Goal: Information Seeking & Learning: Learn about a topic

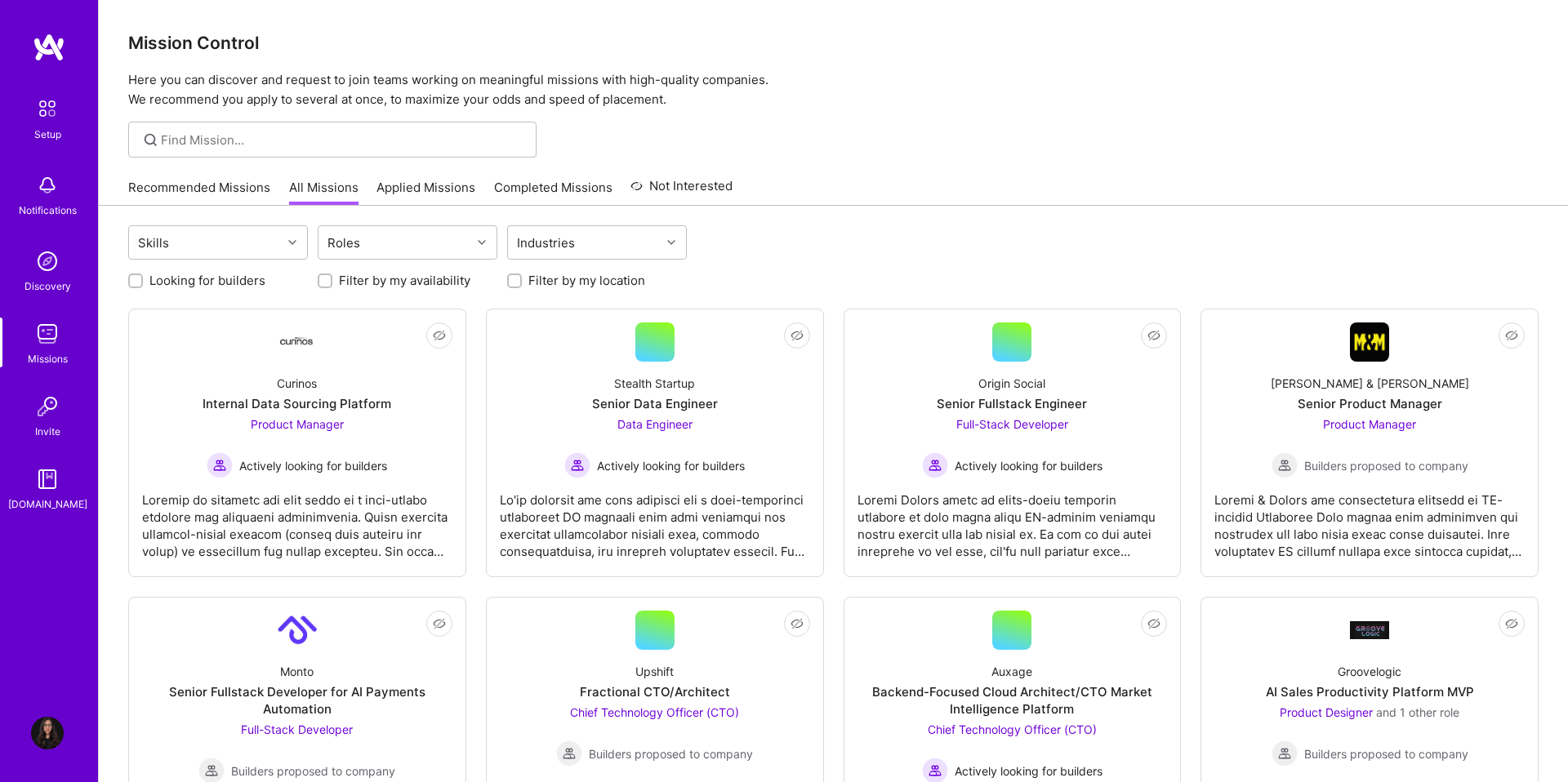
click at [209, 174] on div "Recommended Missions All Missions Applied Missions Completed Missions Not Inter…" at bounding box center [430, 188] width 604 height 35
click at [209, 180] on link "Recommended Missions" at bounding box center [199, 192] width 142 height 27
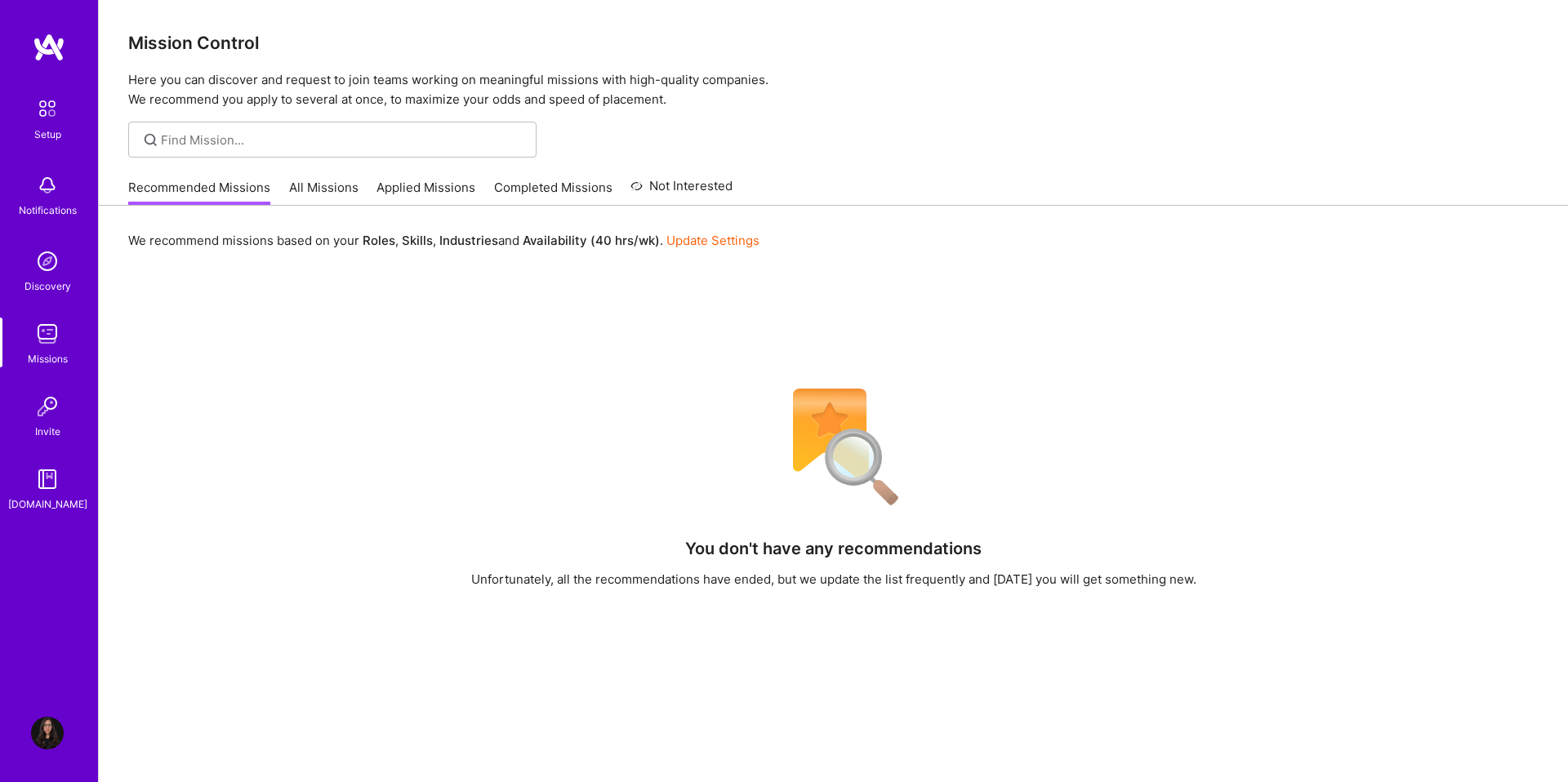
click at [339, 190] on link "All Missions" at bounding box center [323, 192] width 69 height 27
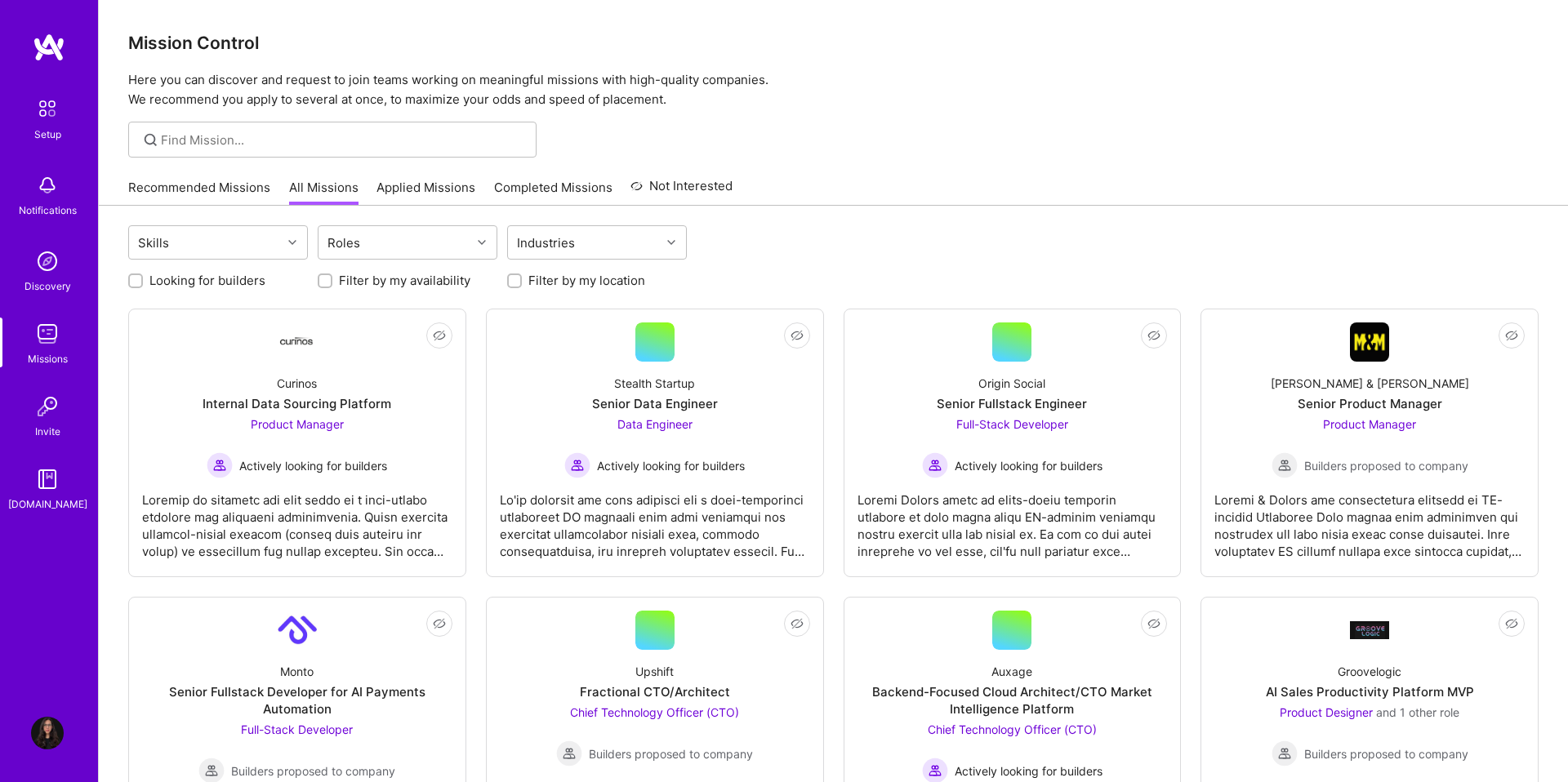
click at [168, 285] on label "Looking for builders" at bounding box center [207, 280] width 116 height 17
click at [143, 285] on input "Looking for builders" at bounding box center [136, 282] width 12 height 12
checkbox input "true"
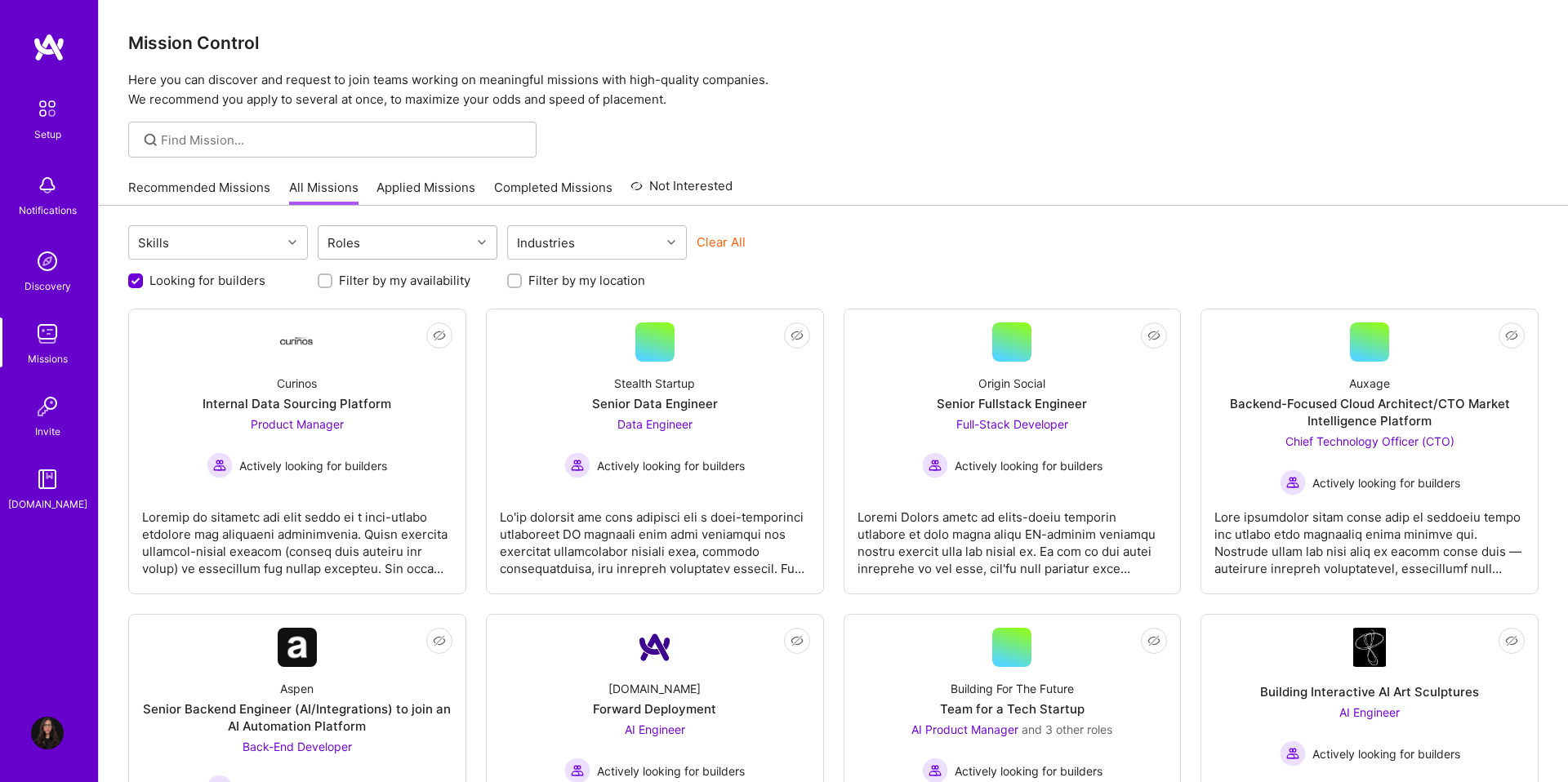
click at [408, 251] on div "Roles" at bounding box center [395, 242] width 152 height 33
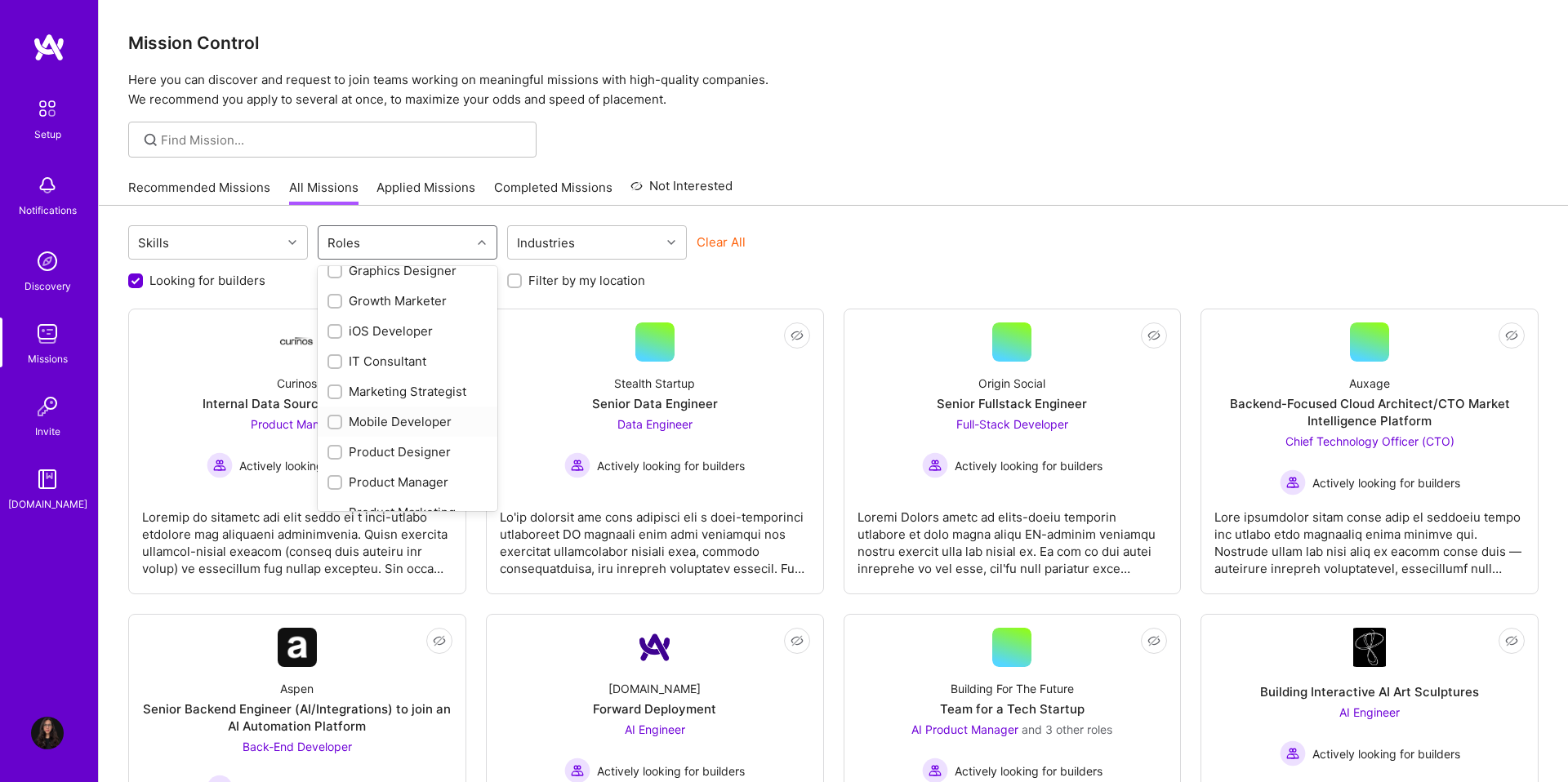
scroll to position [517, 0]
click at [379, 404] on div "Product Designer" at bounding box center [407, 406] width 160 height 17
checkbox input "true"
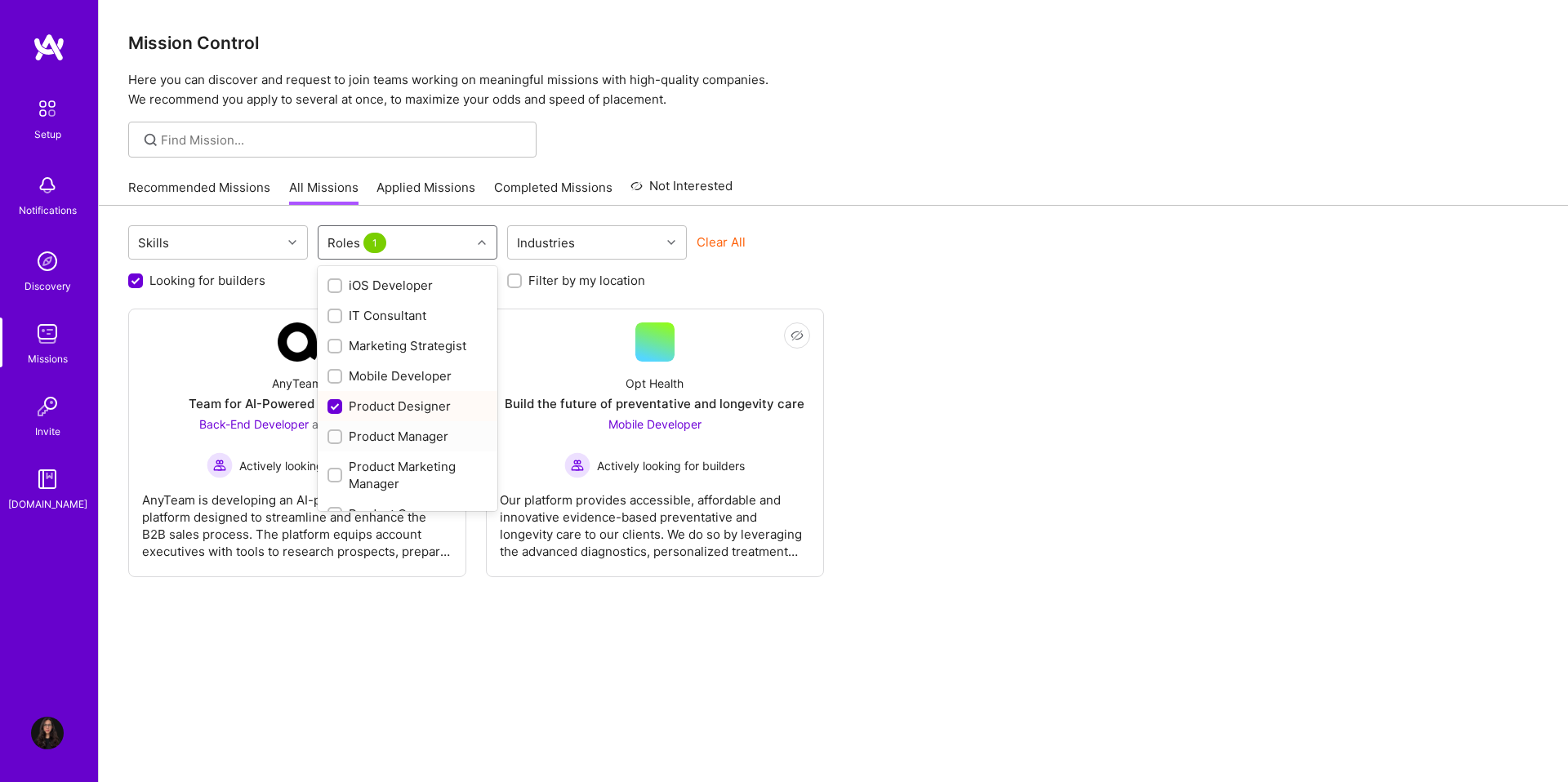
click at [372, 437] on div "Product Manager" at bounding box center [407, 436] width 160 height 17
checkbox input "true"
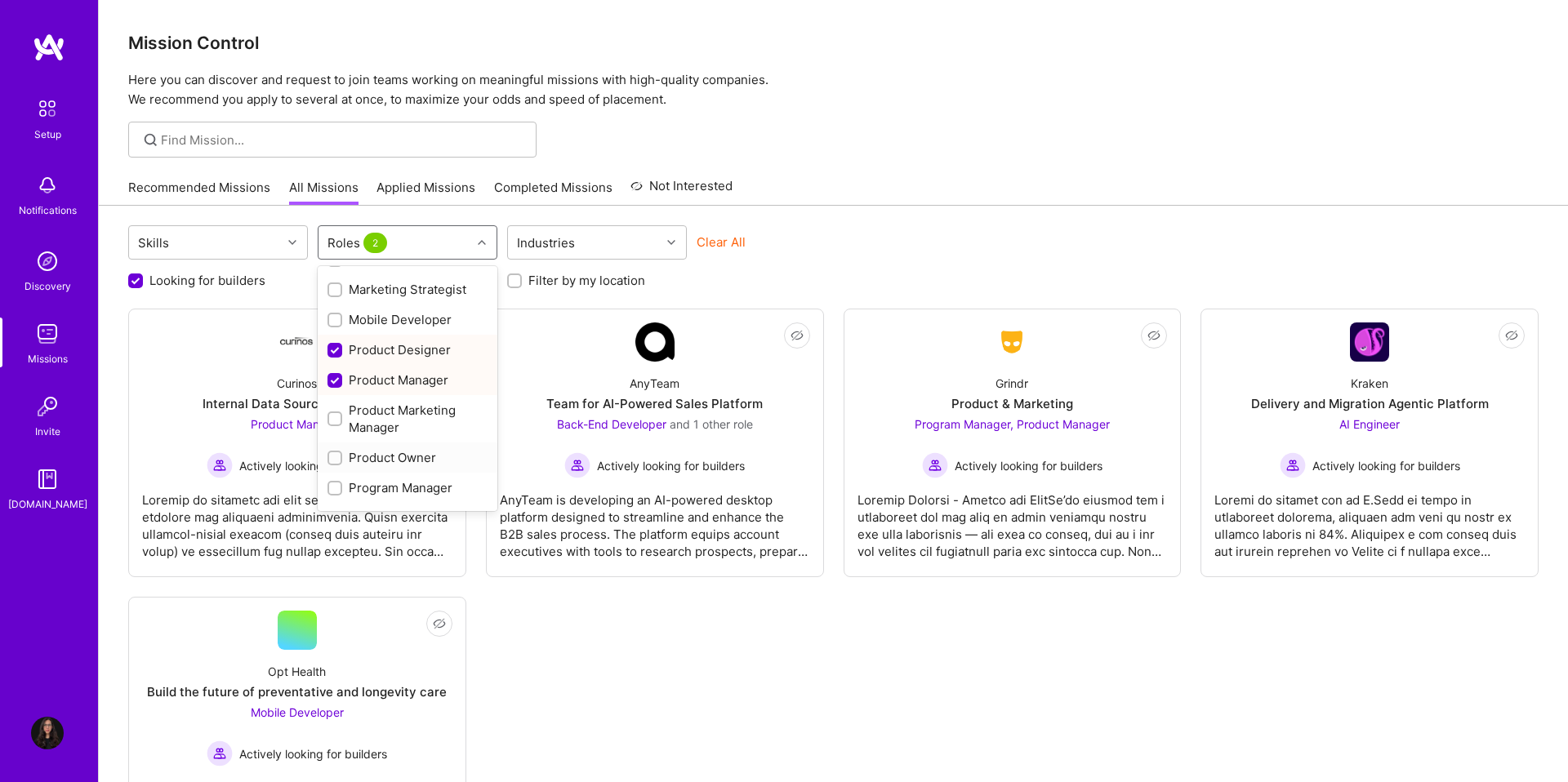
click at [370, 457] on div "Product Owner" at bounding box center [407, 457] width 160 height 17
checkbox input "true"
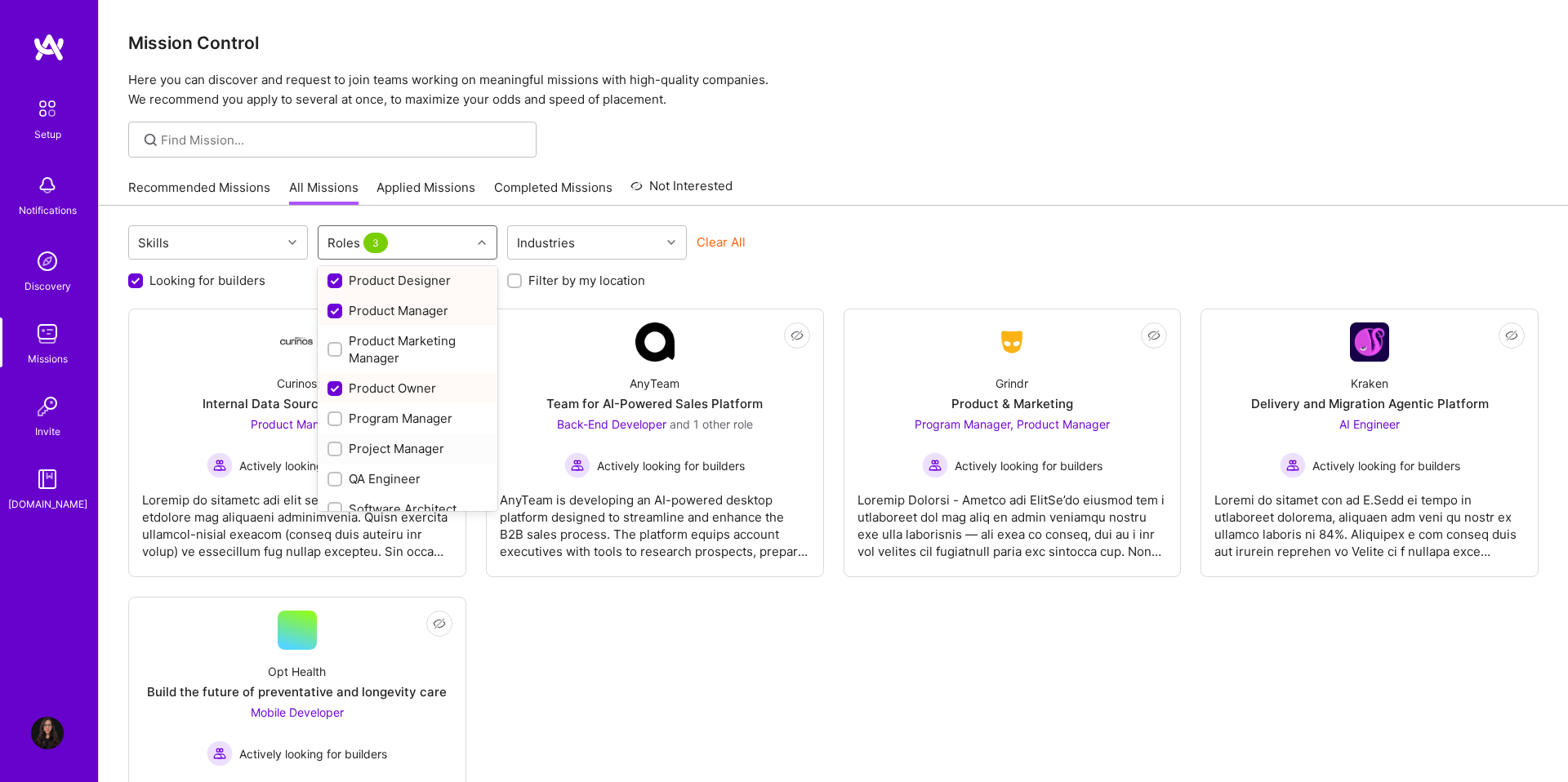
click at [373, 453] on div "Project Manager" at bounding box center [407, 448] width 160 height 17
checkbox input "true"
click at [897, 252] on div "Skills option Project Manager, selected. option Software Architect focused, 28 …" at bounding box center [833, 244] width 1410 height 38
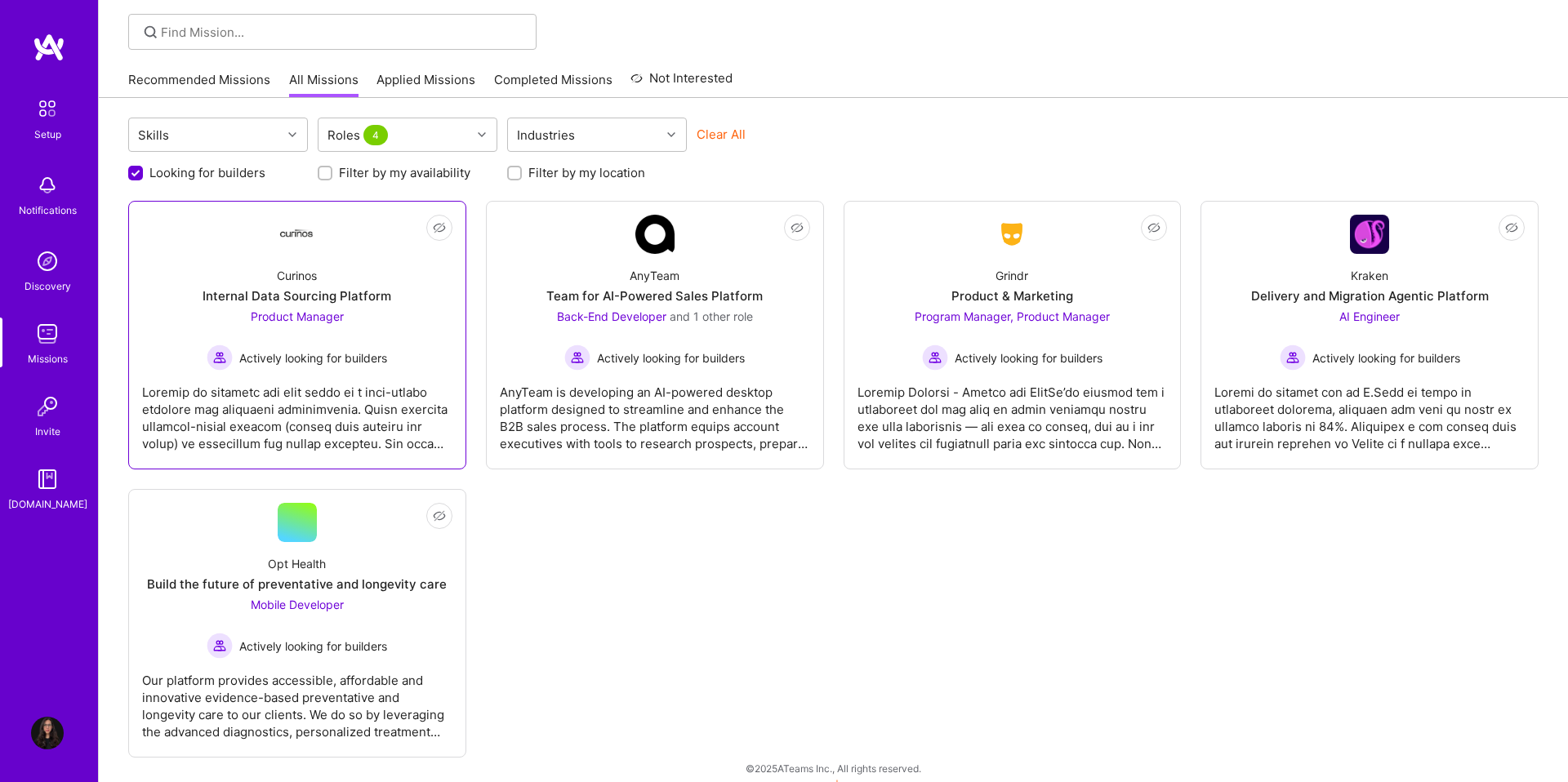
scroll to position [107, 0]
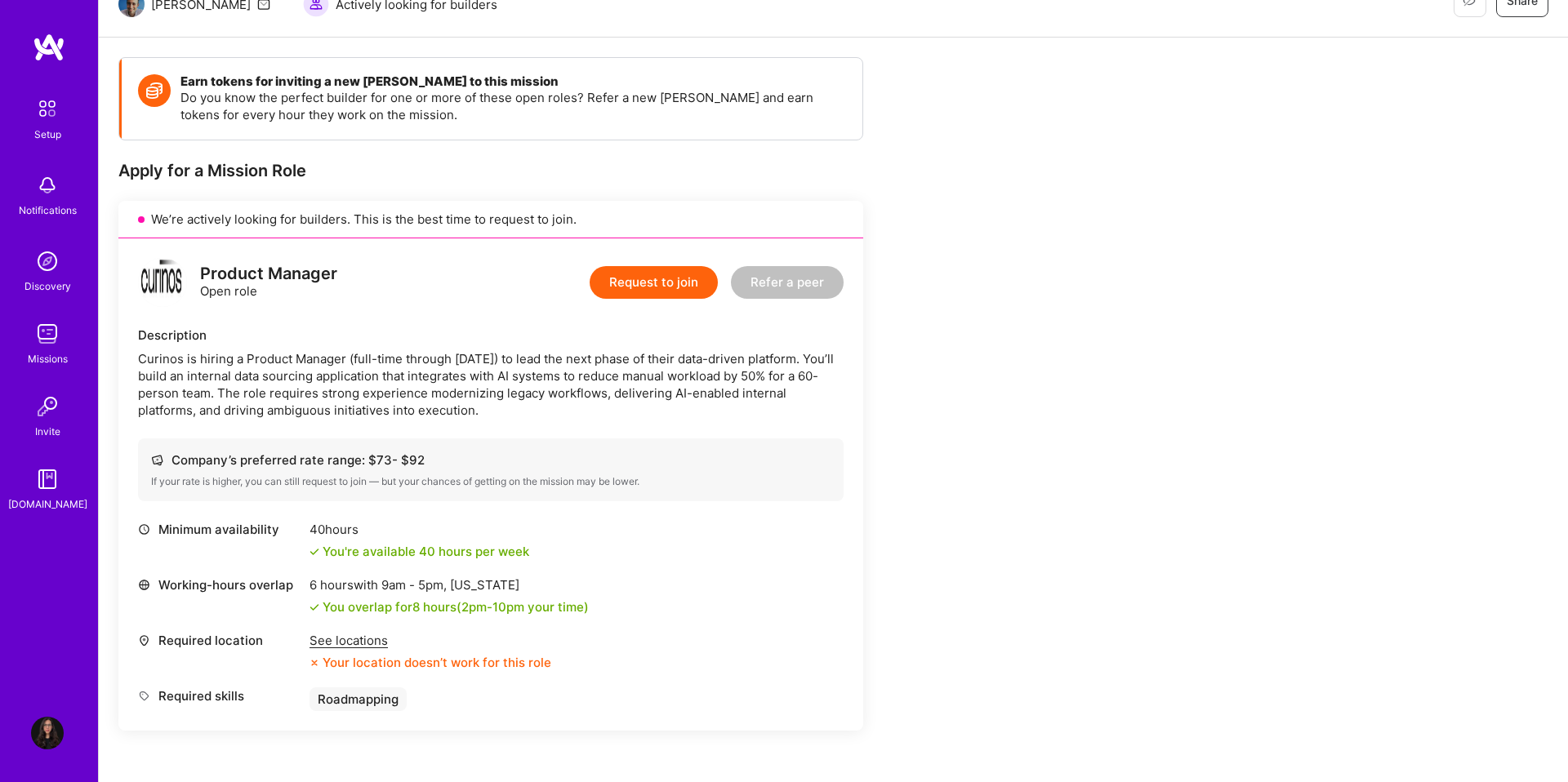
scroll to position [183, 0]
click at [339, 640] on div "See locations" at bounding box center [430, 638] width 242 height 17
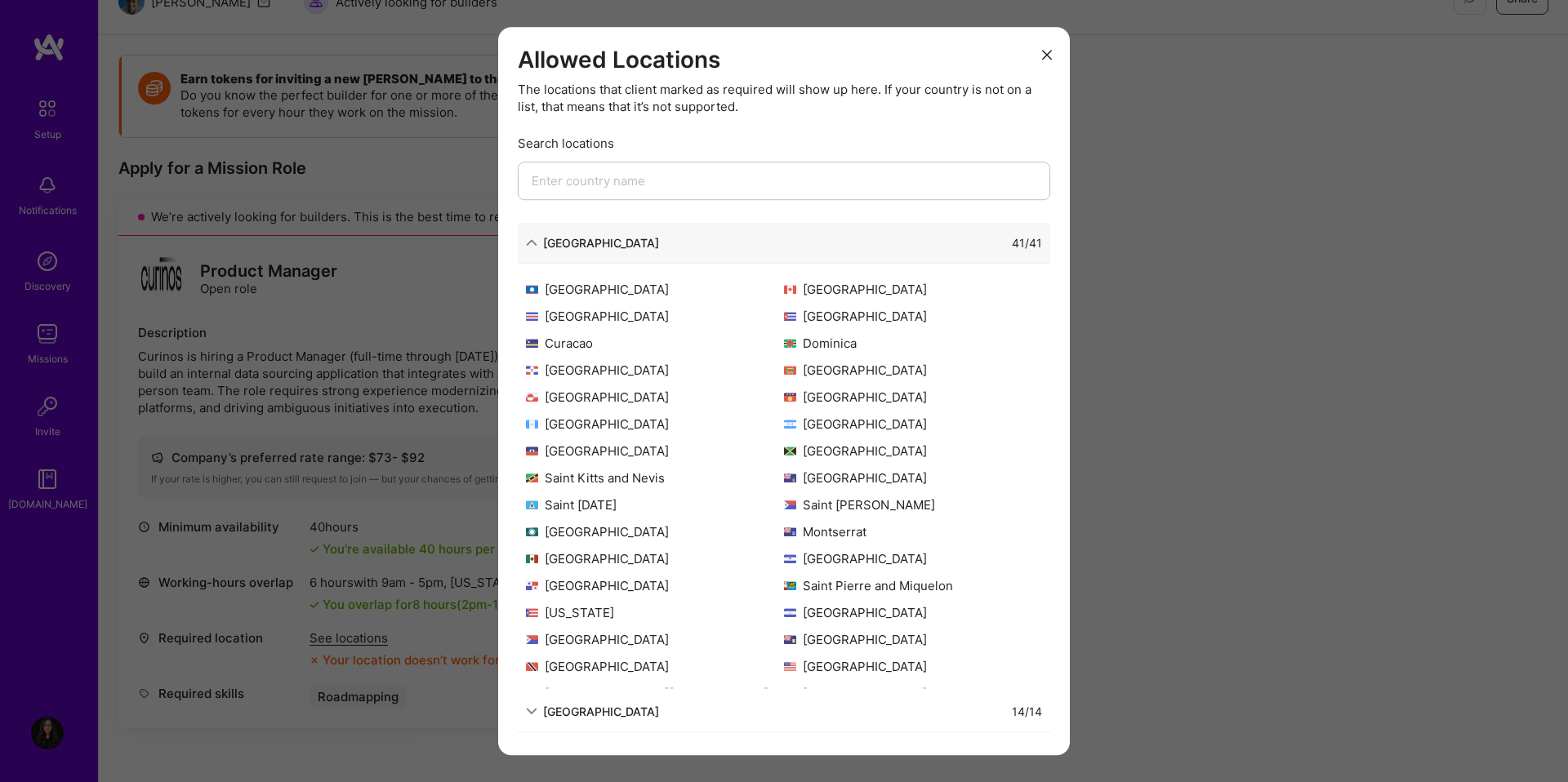
scroll to position [158, 0]
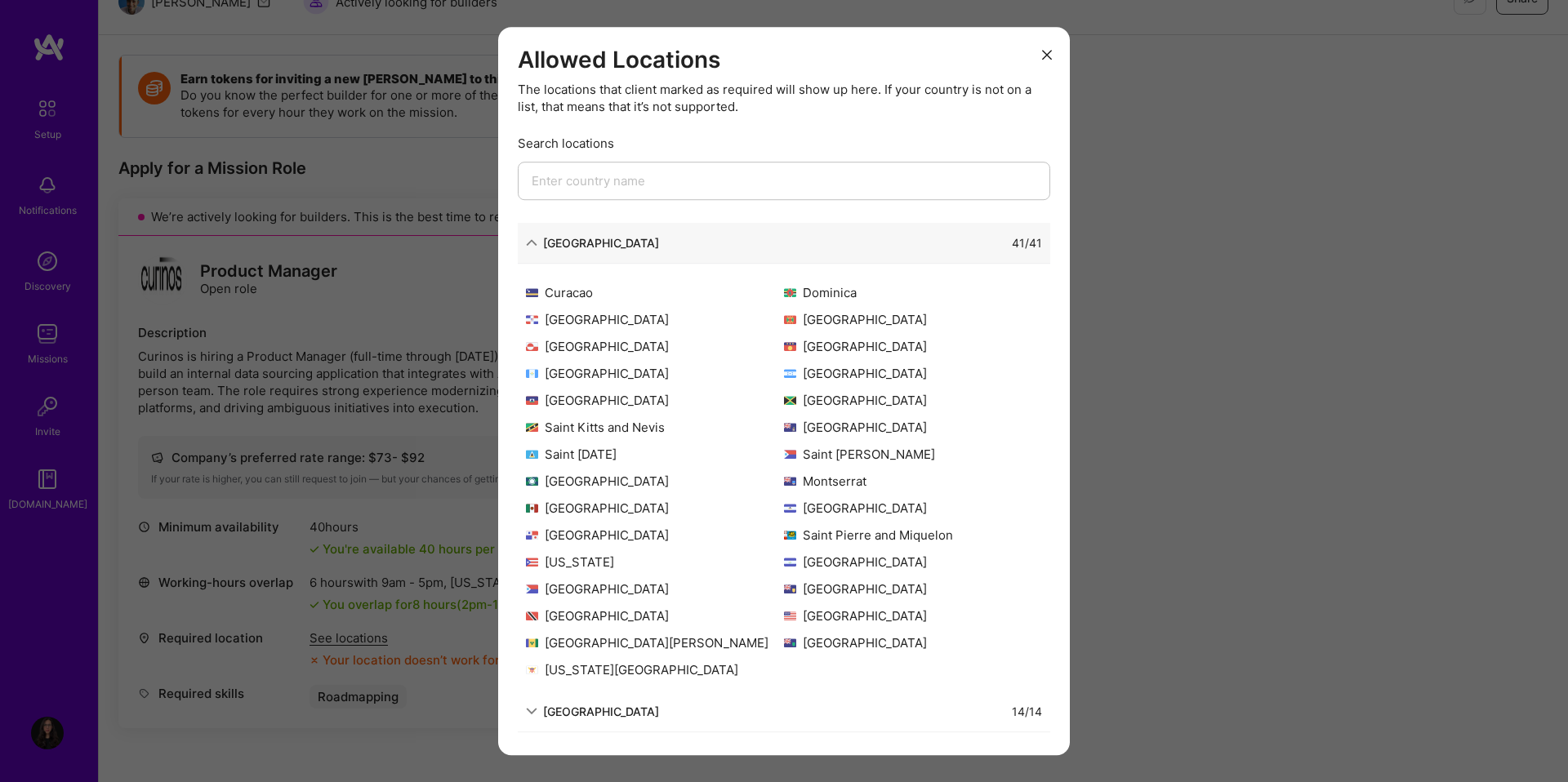
click at [1209, 361] on div "Allowed Locations The locations that client marked as required will show up her…" at bounding box center [784, 391] width 1568 height 782
